Goal: Task Accomplishment & Management: Manage account settings

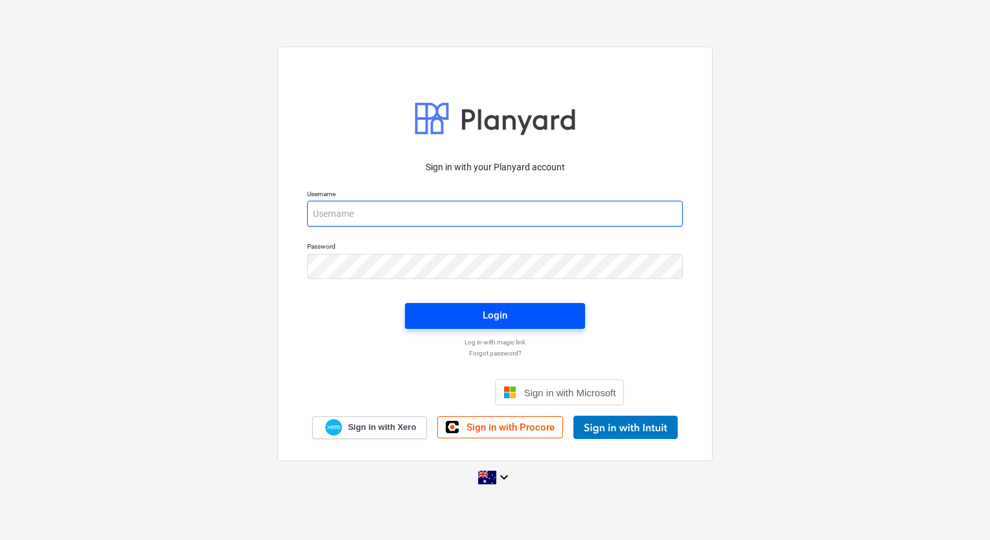
type input "[EMAIL_ADDRESS][DOMAIN_NAME]"
click at [482, 319] on span "Login" at bounding box center [495, 315] width 149 height 17
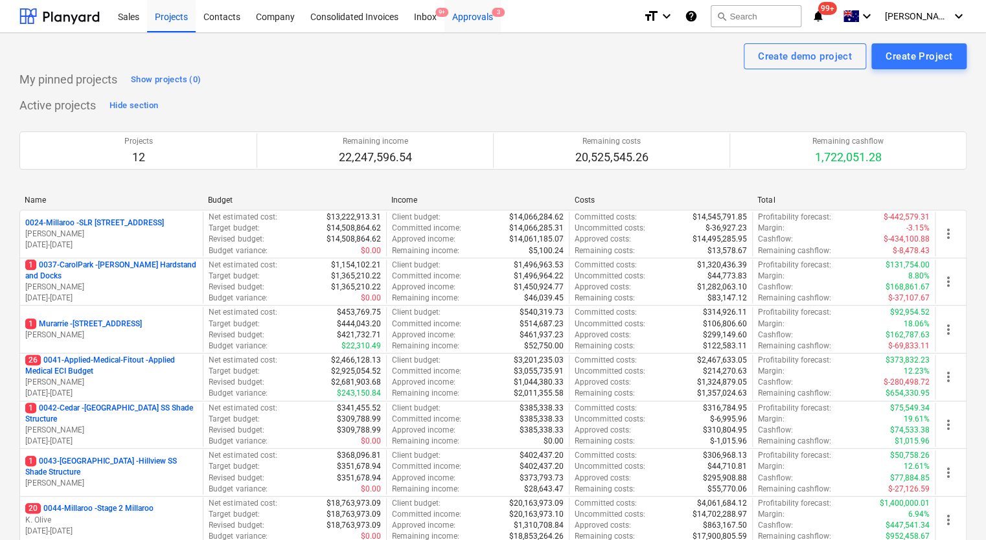
click at [478, 14] on div "Approvals 3" at bounding box center [473, 15] width 56 height 33
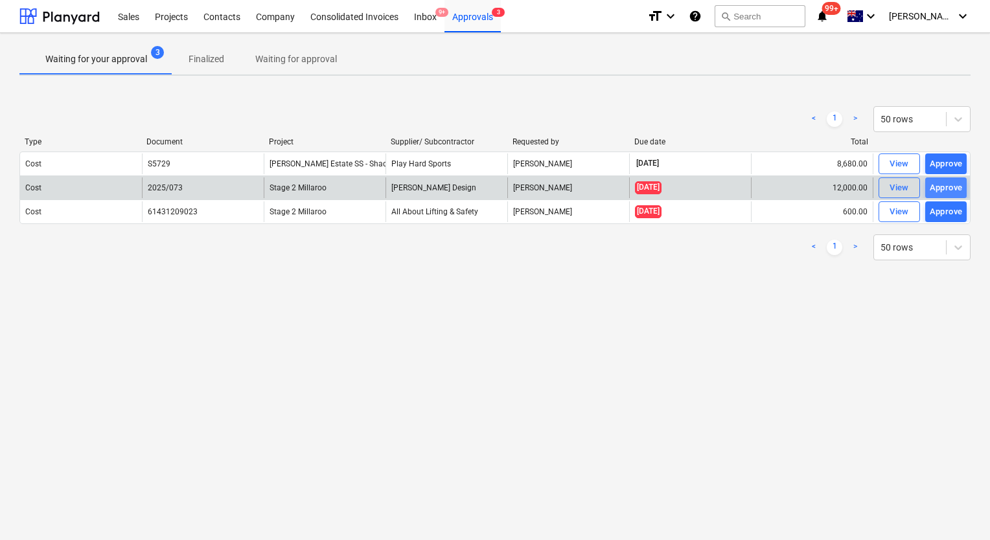
click at [941, 187] on div "Approve" at bounding box center [946, 188] width 33 height 15
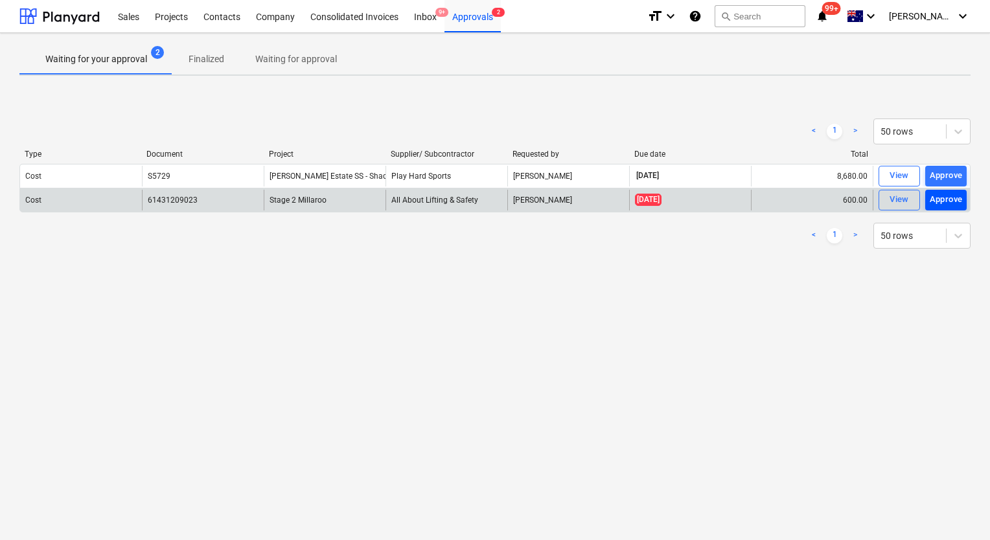
click at [949, 201] on div "Approve" at bounding box center [946, 199] width 33 height 15
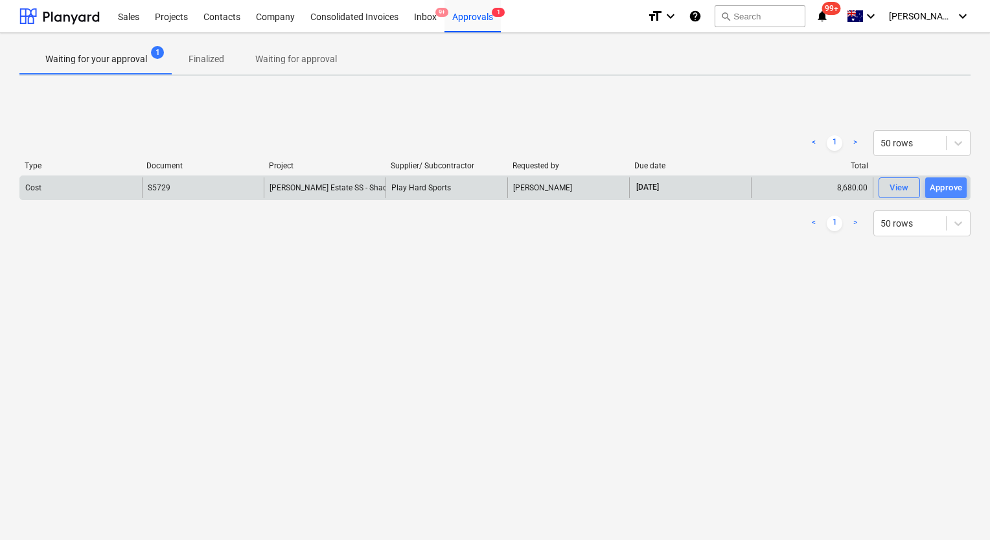
click at [949, 188] on div "Approve" at bounding box center [946, 188] width 33 height 15
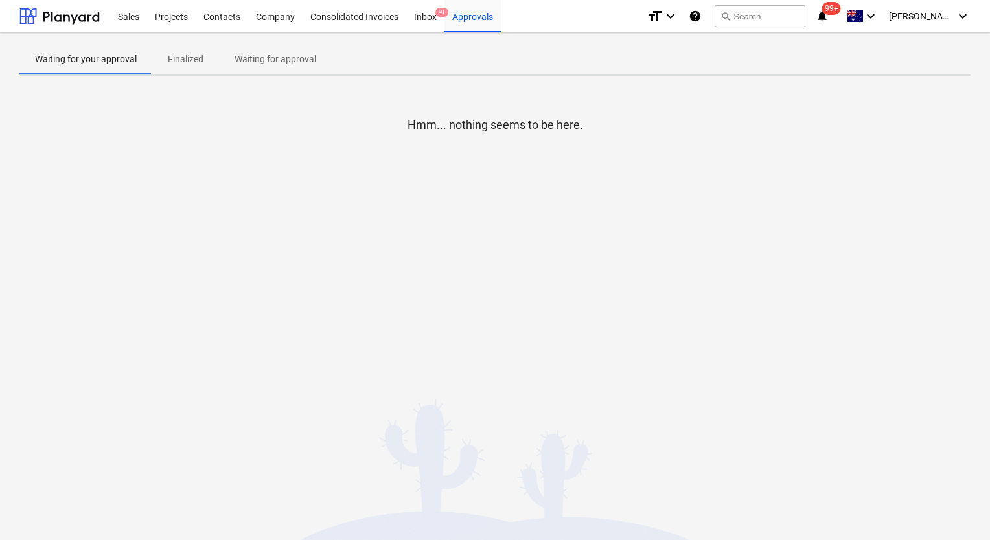
click at [680, 199] on div "Hmm... nothing seems to be here." at bounding box center [494, 183] width 951 height 194
